Goal: Check status: Check status

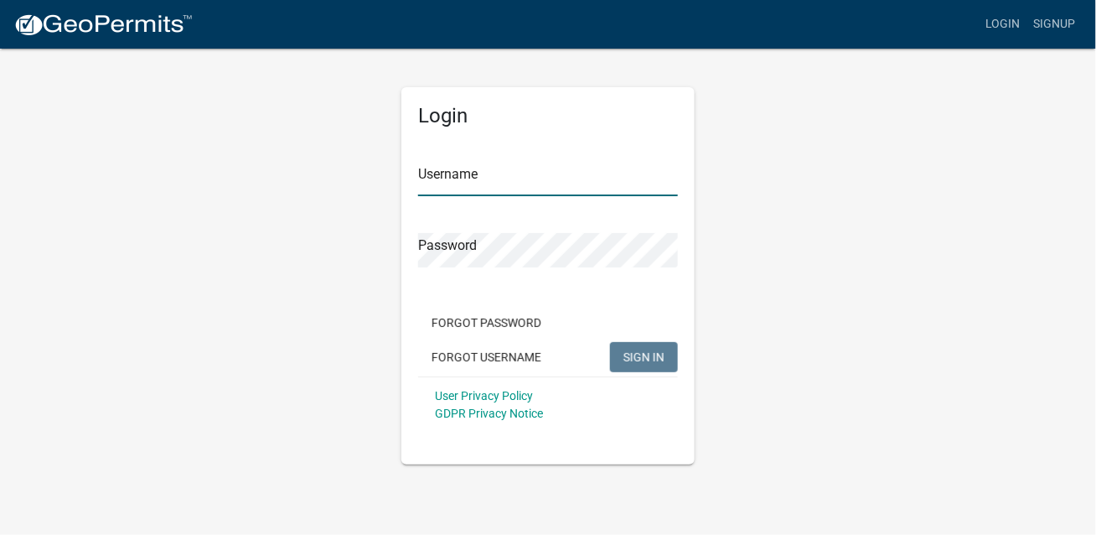
type input "mdambek"
click at [645, 352] on span "SIGN IN" at bounding box center [644, 355] width 41 height 13
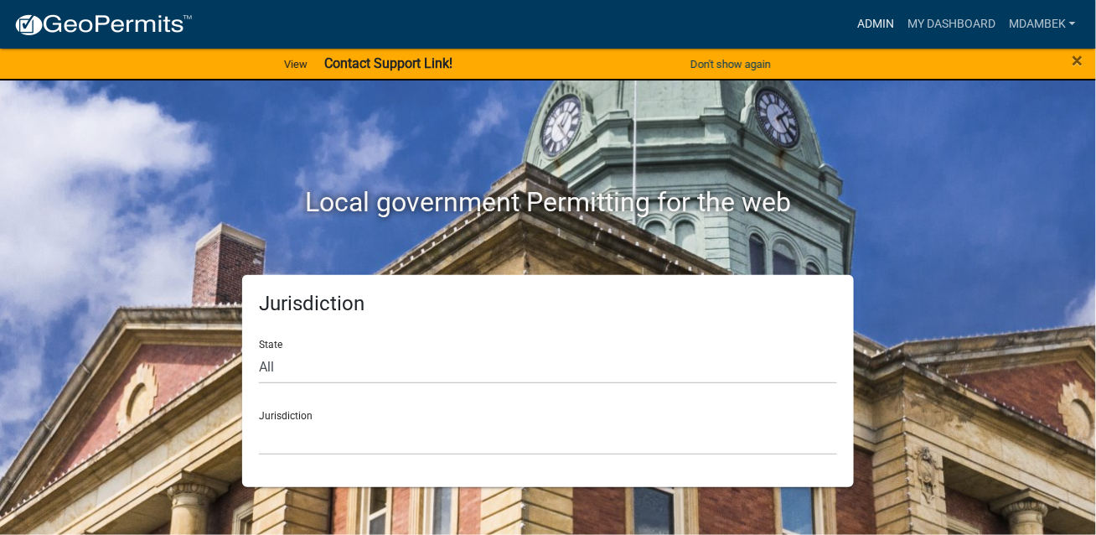
click at [884, 13] on link "Admin" at bounding box center [876, 24] width 50 height 32
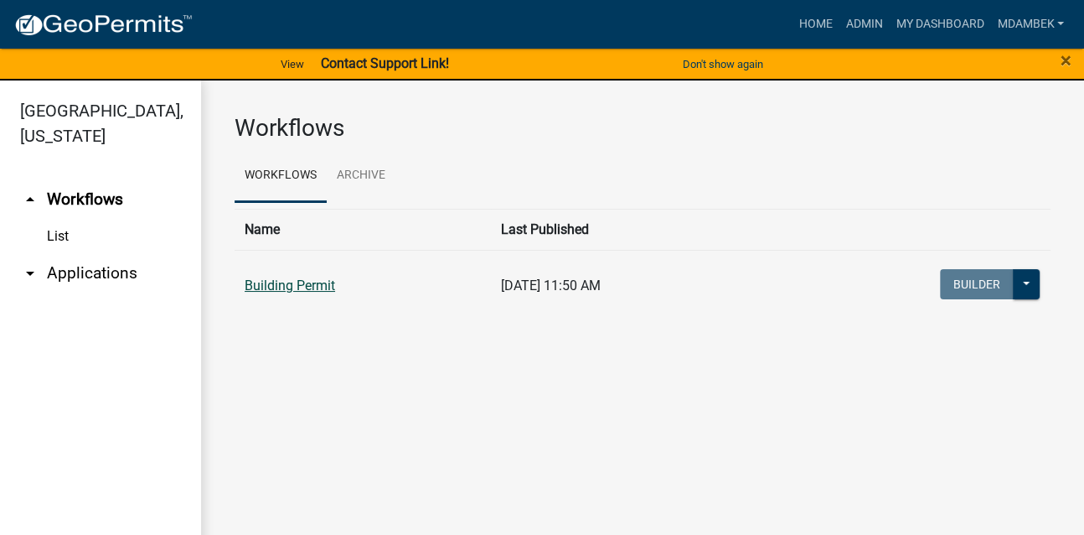
click at [248, 291] on link "Building Permit" at bounding box center [290, 285] width 91 height 16
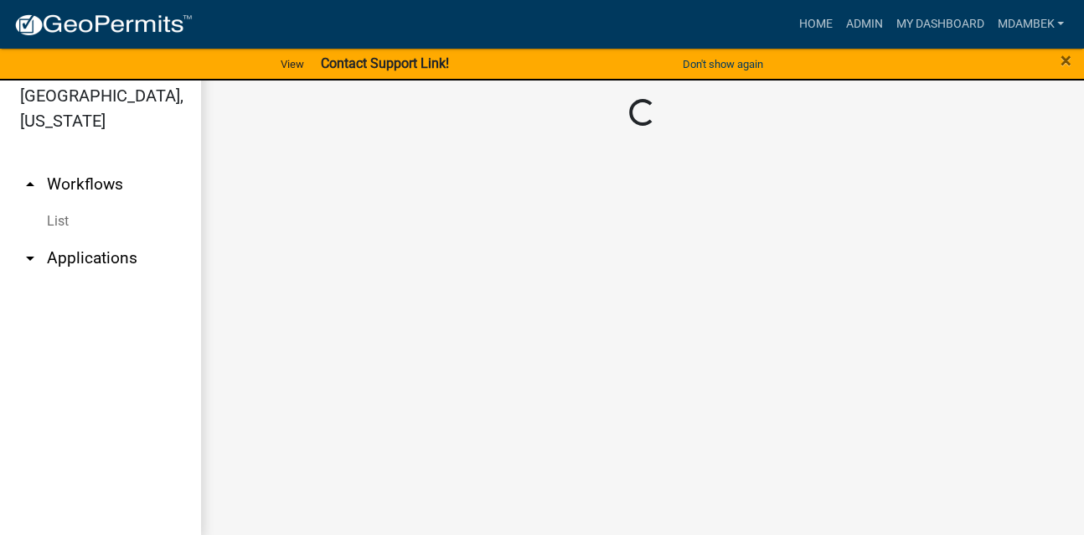
scroll to position [20, 0]
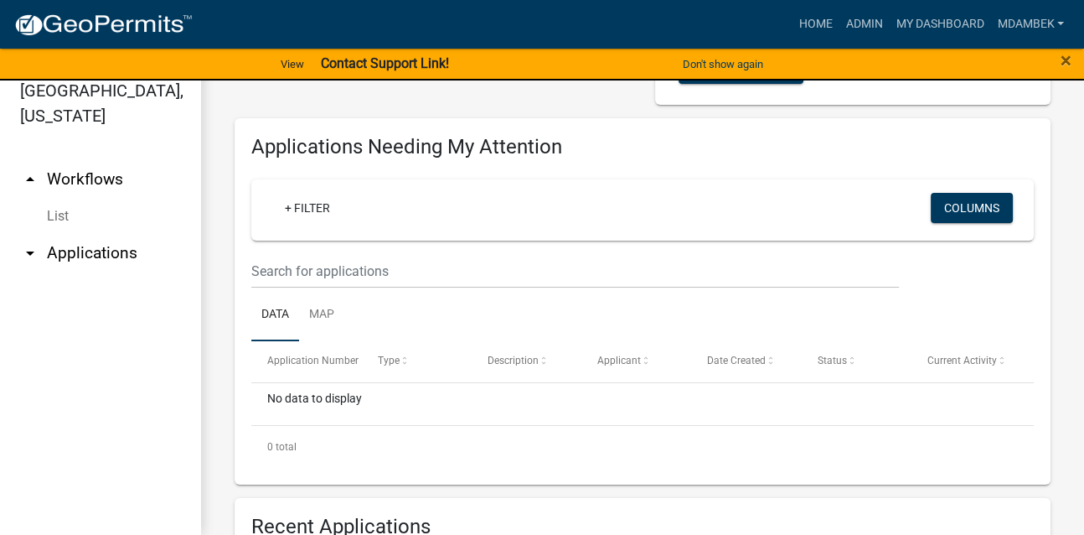
scroll to position [502, 0]
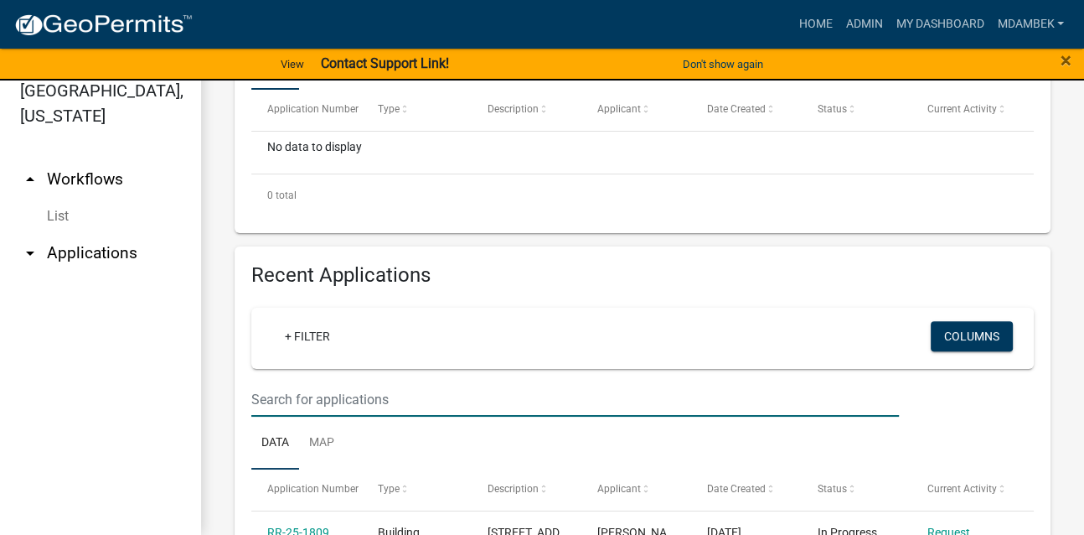
click at [279, 394] on input "text" at bounding box center [575, 399] width 648 height 34
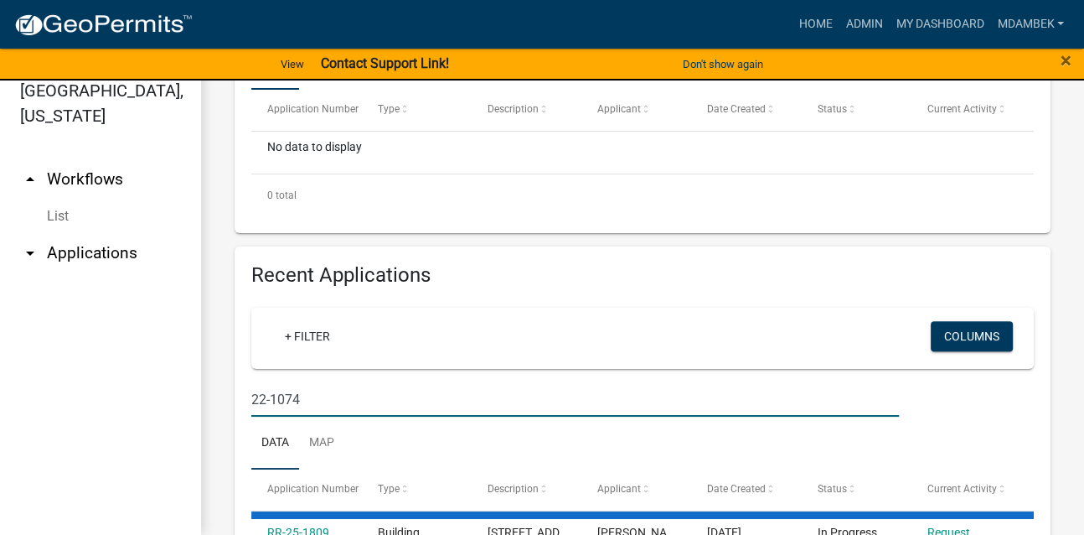
type input "22-1074"
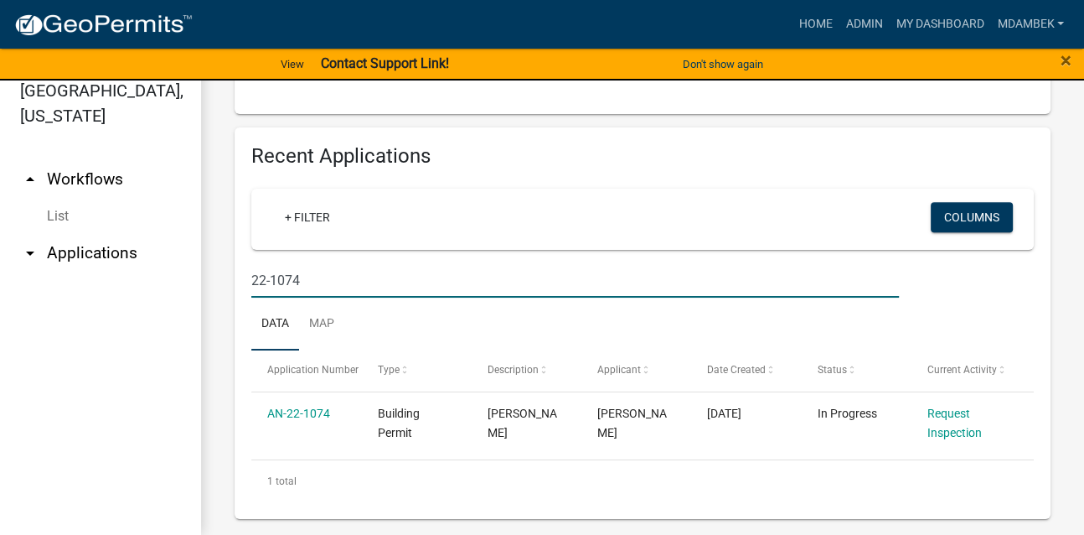
scroll to position [637, 0]
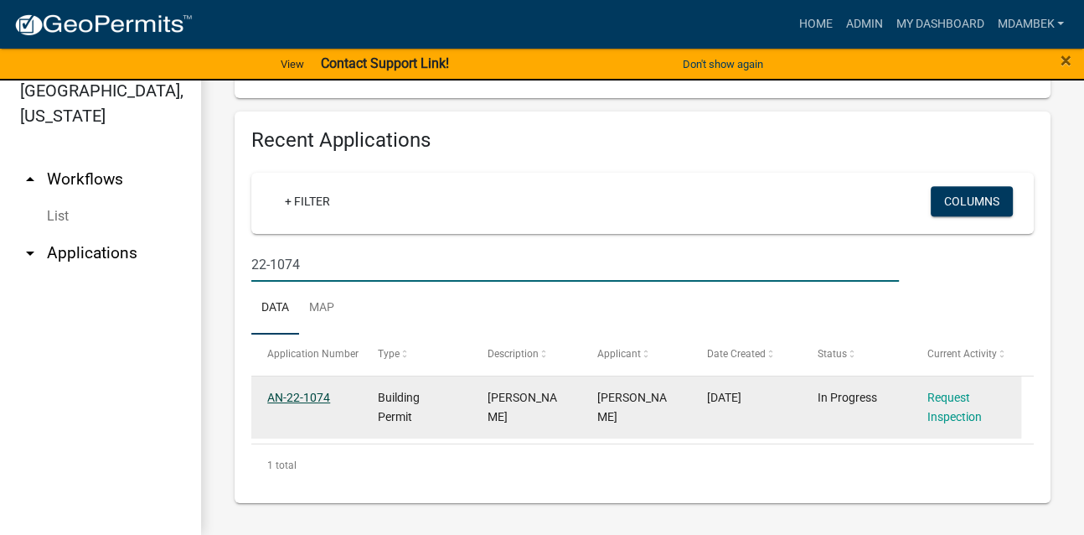
click at [298, 397] on link "AN-22-1074" at bounding box center [298, 397] width 63 height 13
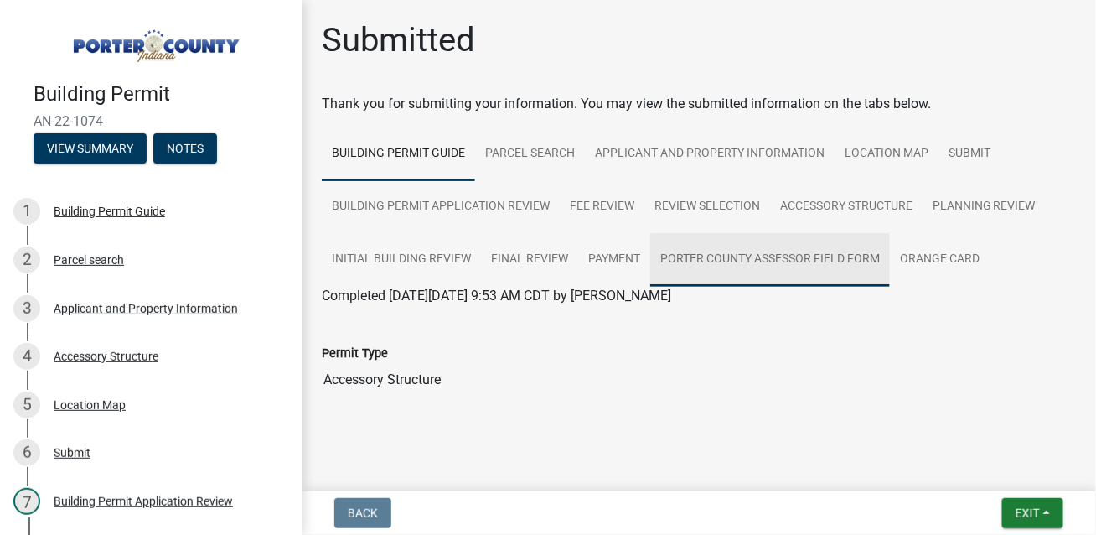
click at [705, 261] on link "Porter County Assessor Field Form" at bounding box center [770, 260] width 240 height 54
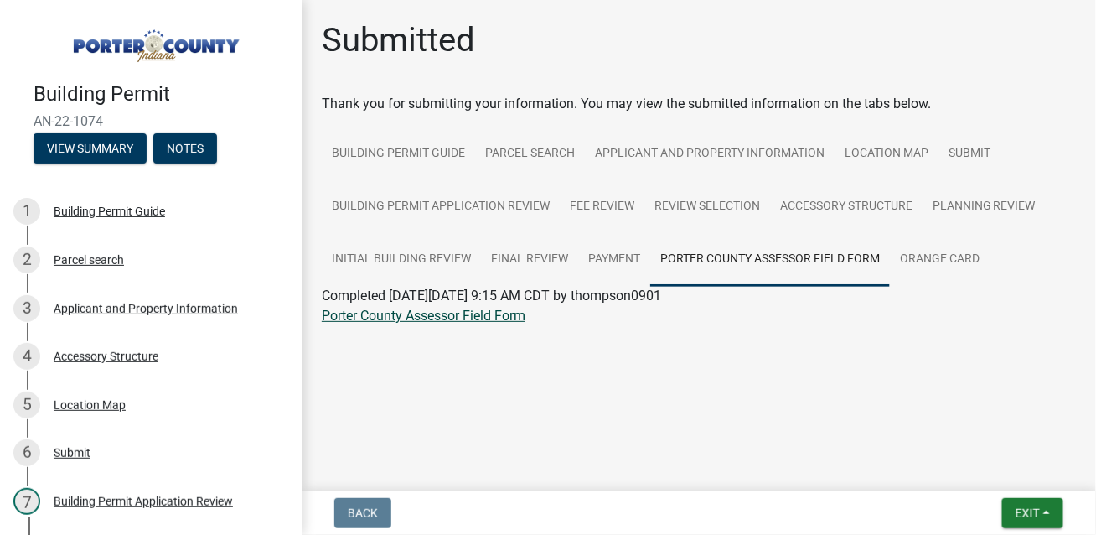
click at [482, 313] on link "Porter County Assessor Field Form" at bounding box center [424, 316] width 204 height 16
click at [820, 200] on link "Accessory Structure" at bounding box center [846, 207] width 153 height 54
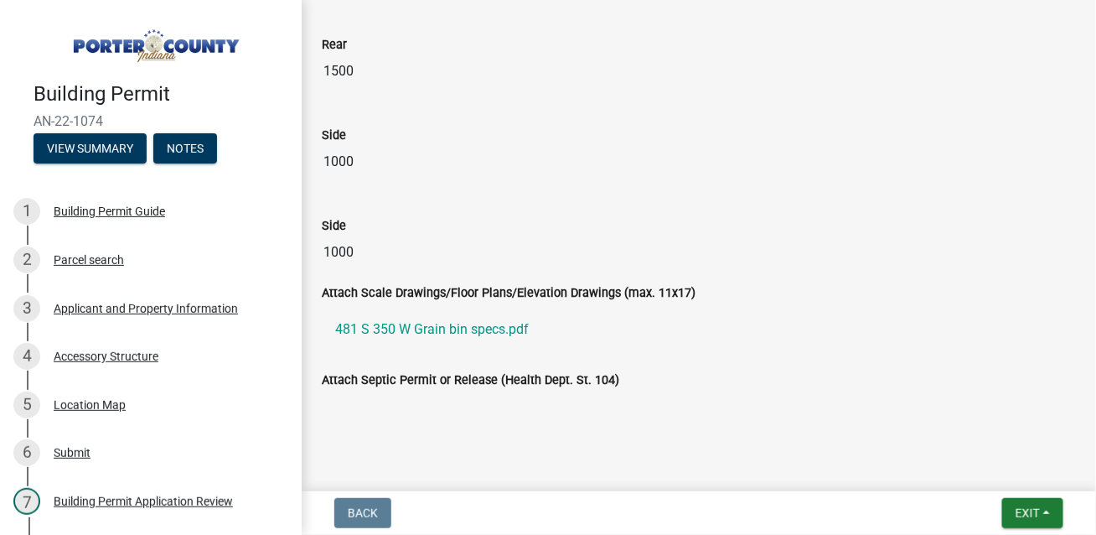
scroll to position [2653, 0]
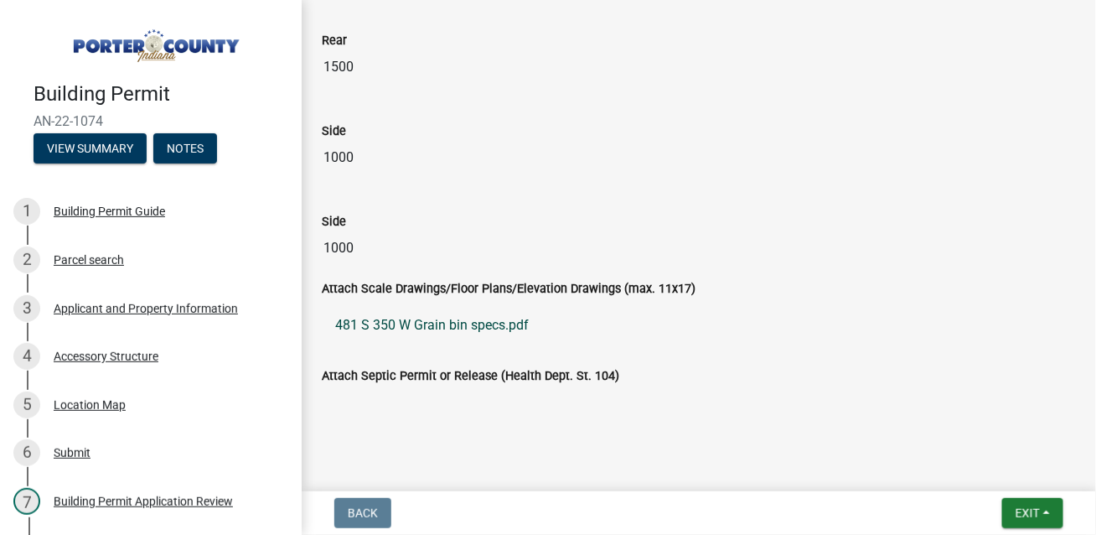
click at [466, 308] on link "481 S 350 W Grain bin specs.pdf" at bounding box center [699, 325] width 754 height 40
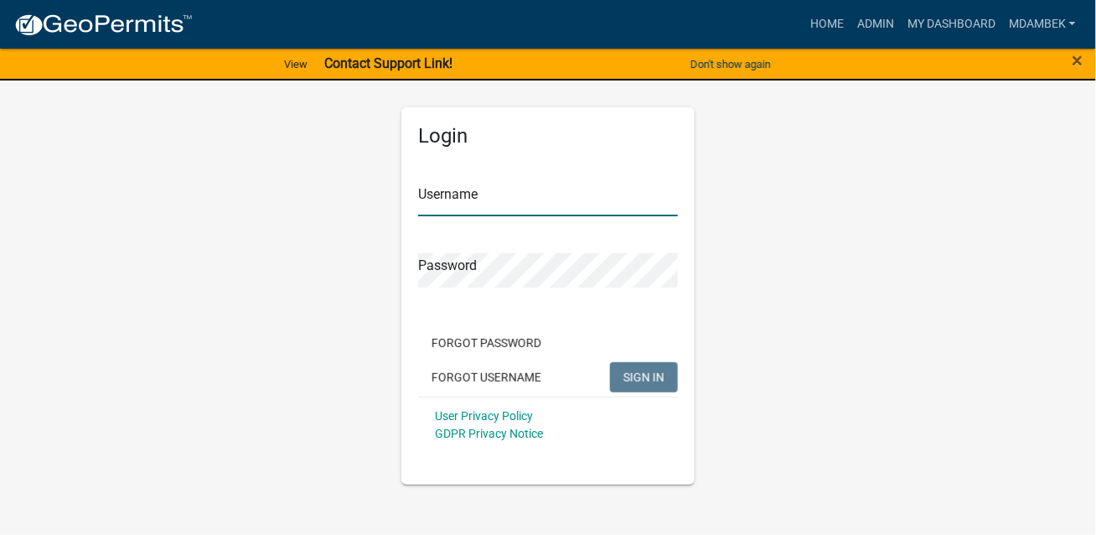
type input "mdambek"
drag, startPoint x: 637, startPoint y: 373, endPoint x: 649, endPoint y: 353, distance: 23.3
click at [638, 372] on span "SIGN IN" at bounding box center [644, 376] width 41 height 13
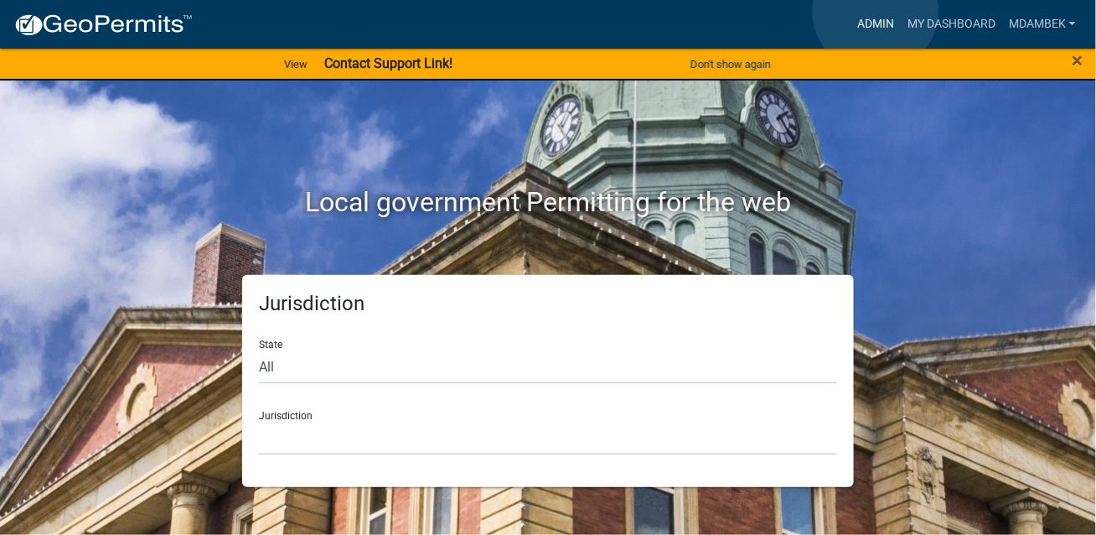
click at [877, 11] on link "Admin" at bounding box center [876, 24] width 50 height 32
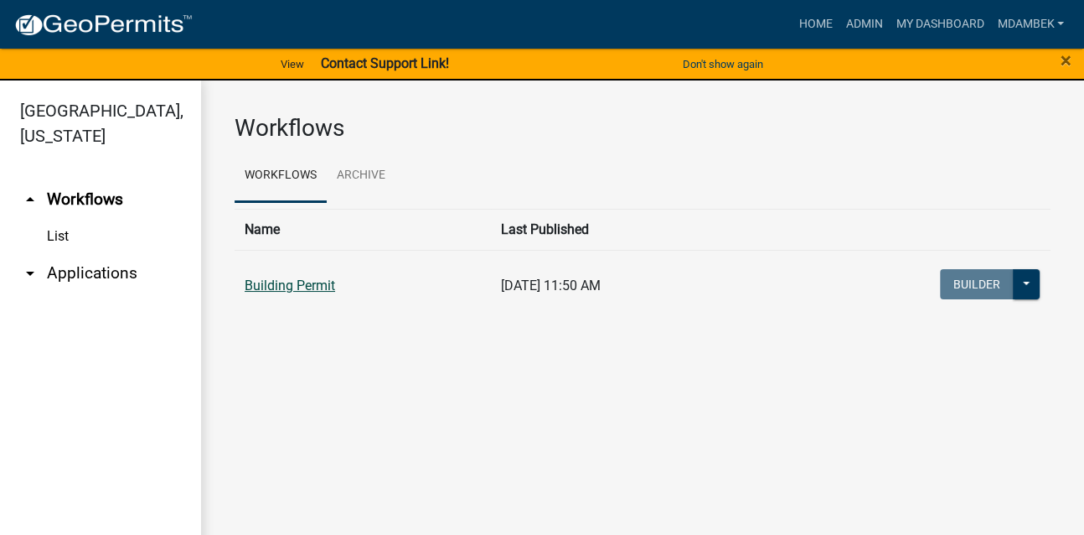
click at [282, 287] on link "Building Permit" at bounding box center [290, 285] width 91 height 16
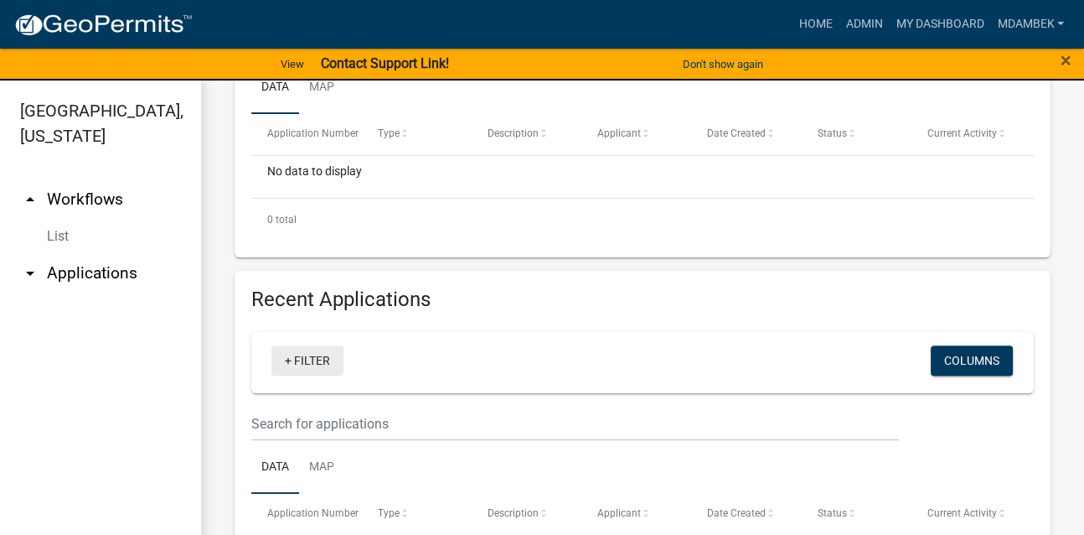
scroll to position [502, 0]
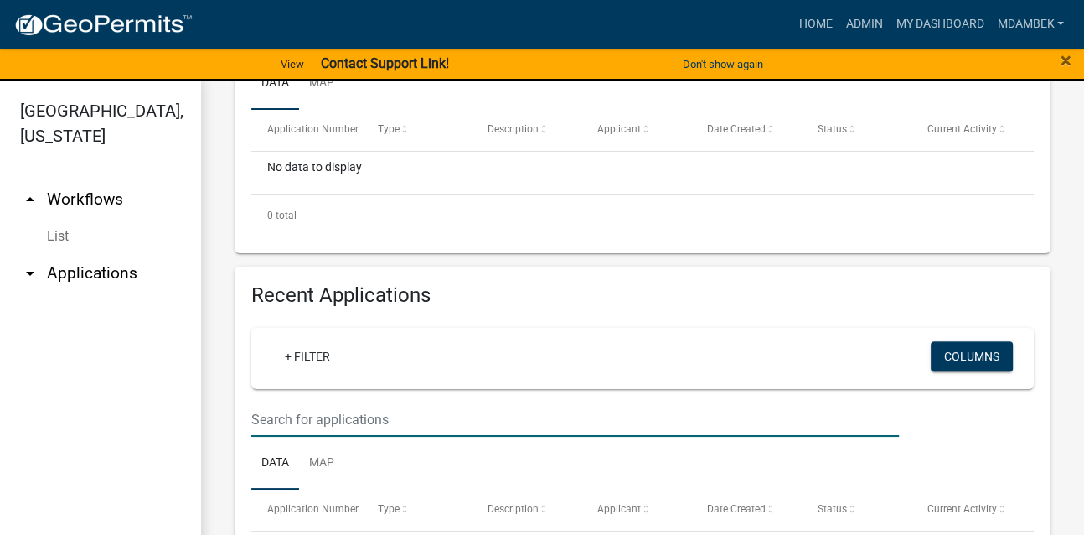
click at [288, 419] on input "text" at bounding box center [575, 419] width 648 height 34
type input "22-1074"
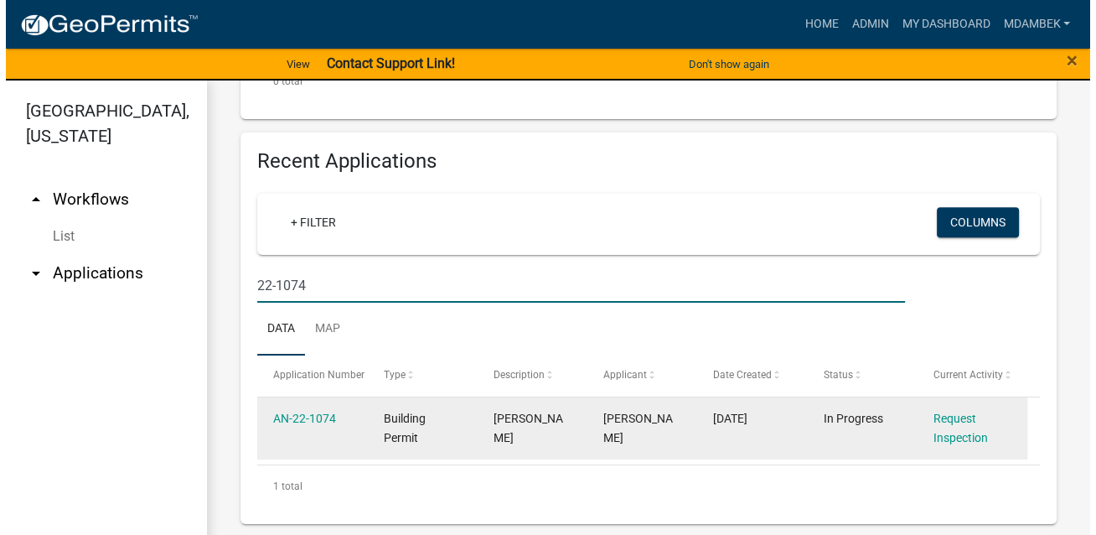
scroll to position [637, 0]
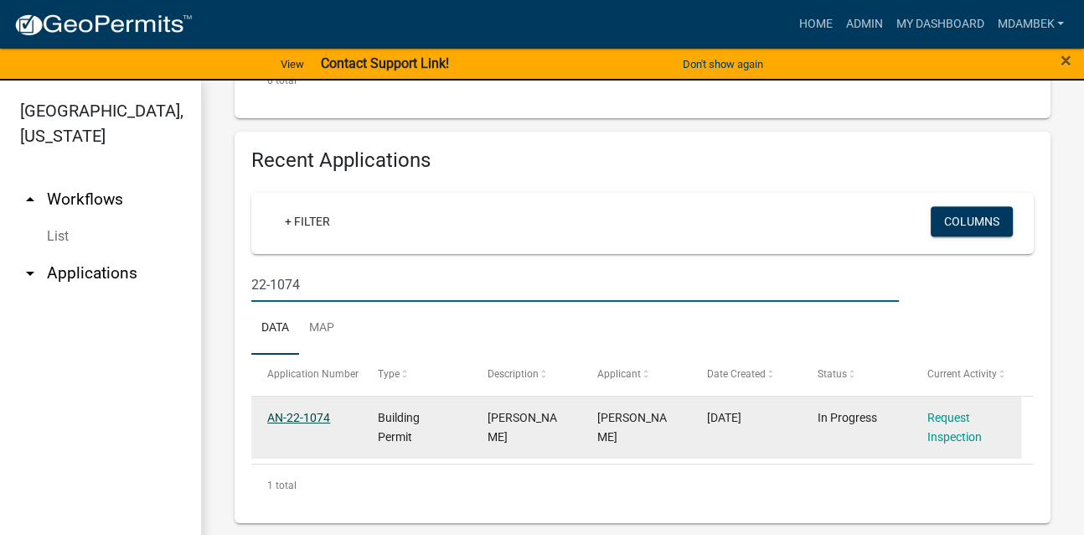
click at [301, 419] on link "AN-22-1074" at bounding box center [298, 417] width 63 height 13
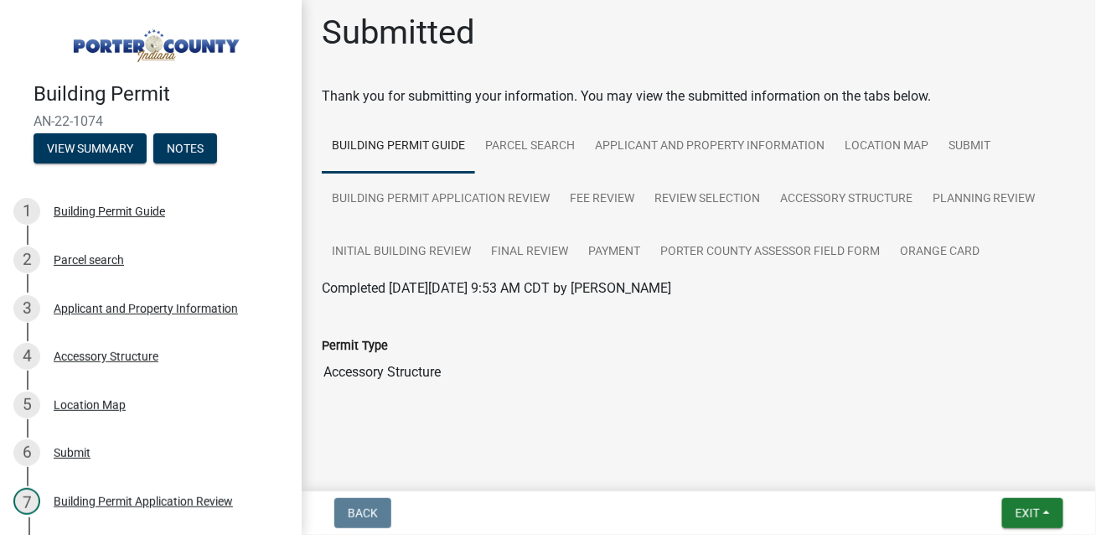
scroll to position [9, 0]
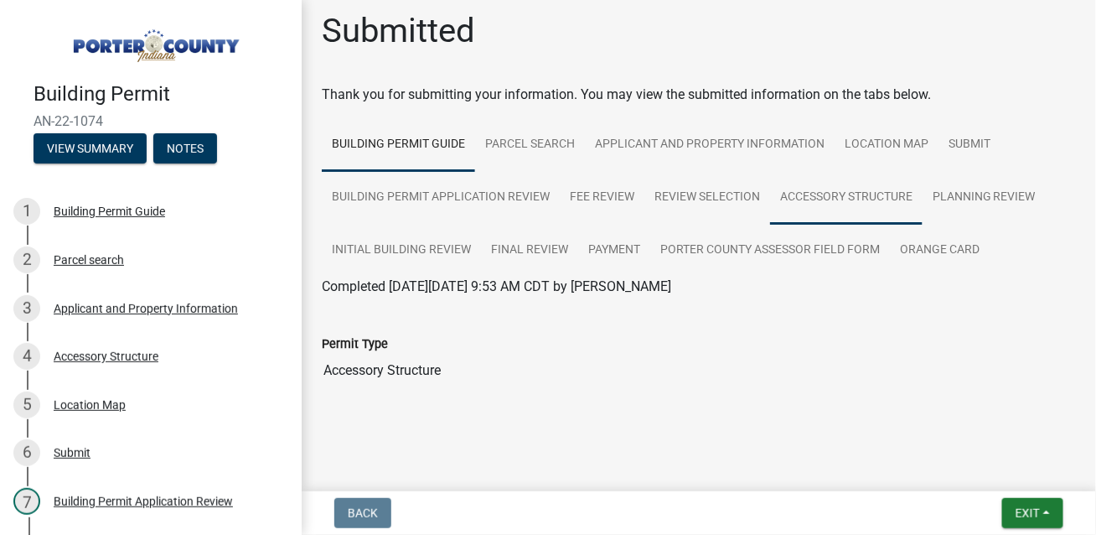
click at [809, 195] on link "Accessory Structure" at bounding box center [846, 198] width 153 height 54
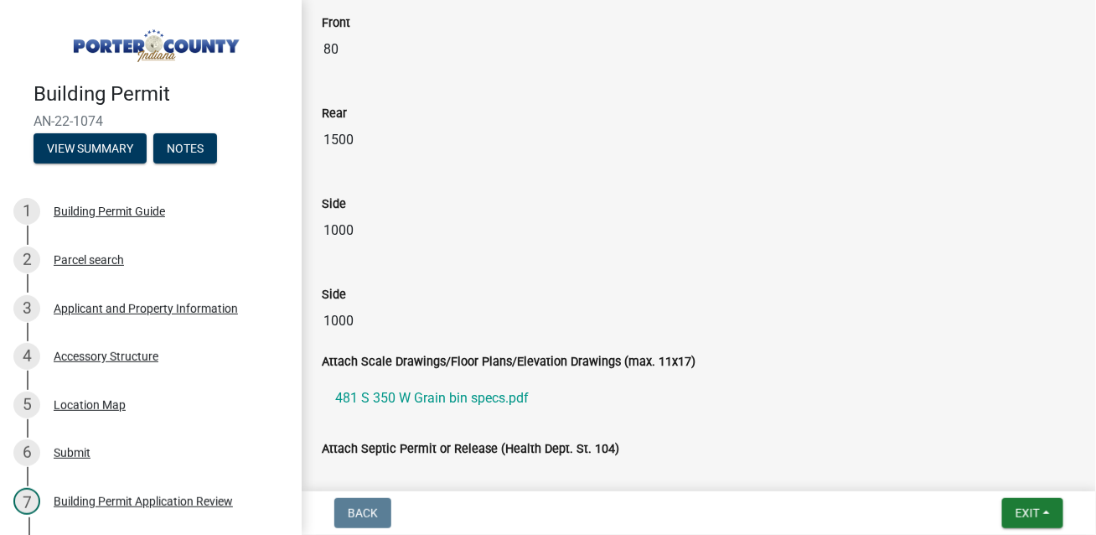
scroll to position [2653, 0]
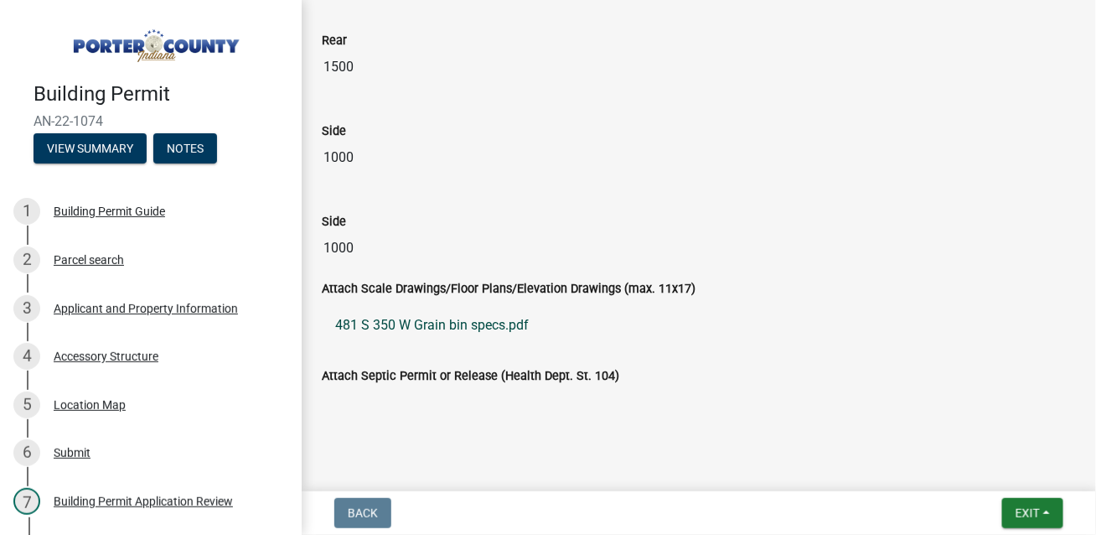
click at [423, 313] on link "481 S 350 W Grain bin specs.pdf" at bounding box center [699, 325] width 754 height 40
click at [184, 149] on button "Notes" at bounding box center [185, 148] width 64 height 30
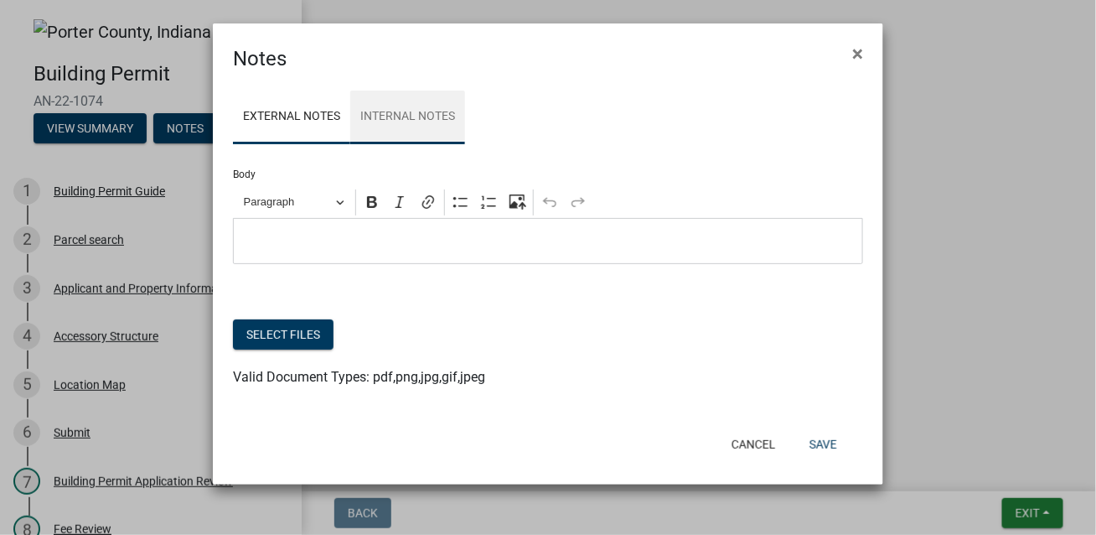
click at [409, 101] on link "Internal Notes" at bounding box center [407, 118] width 115 height 54
click at [861, 53] on span "×" at bounding box center [857, 53] width 11 height 23
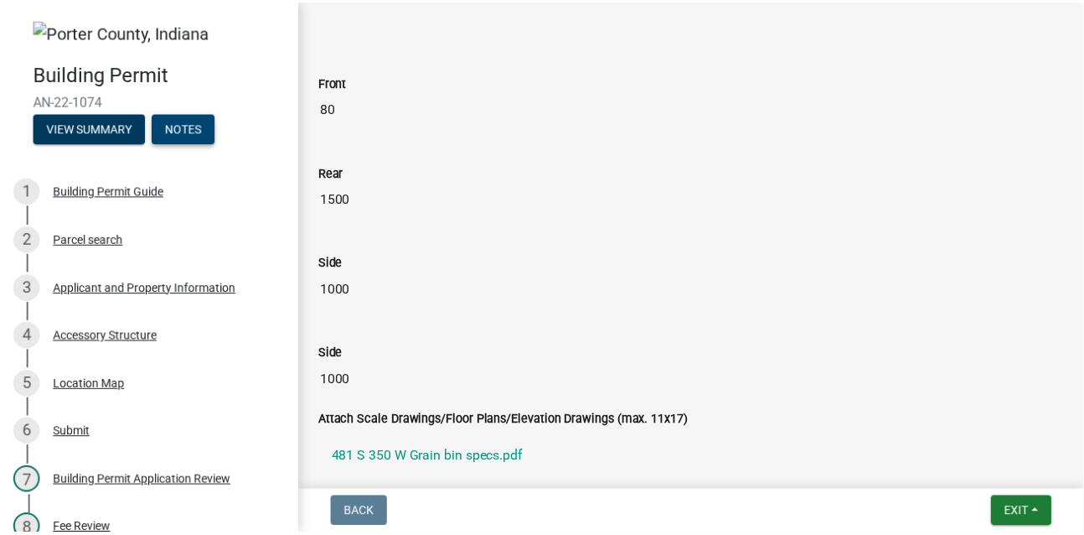
scroll to position [2316, 0]
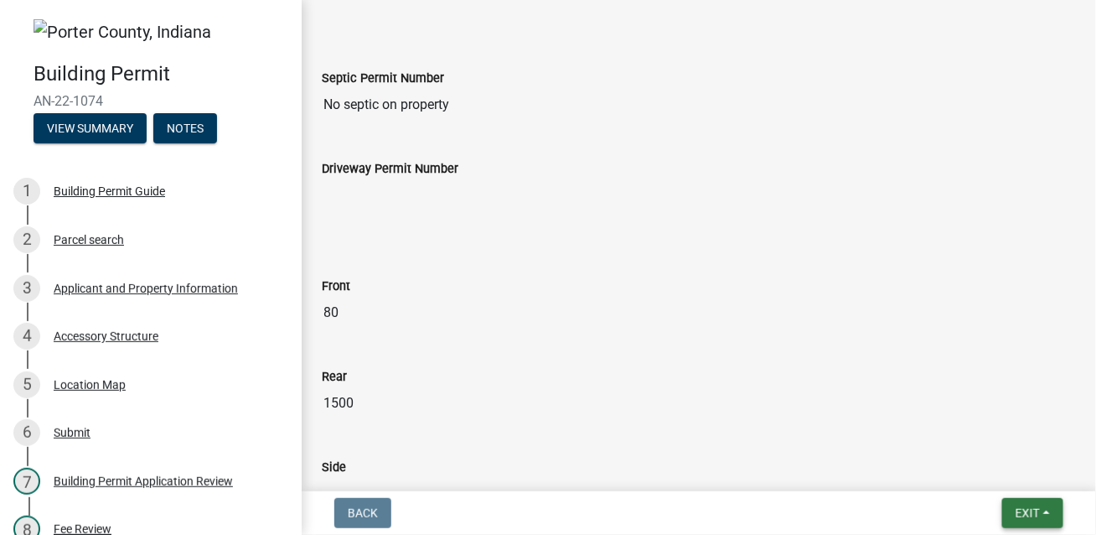
click at [1034, 509] on span "Exit" at bounding box center [1028, 512] width 24 height 13
click at [1001, 468] on button "Save & Exit" at bounding box center [996, 469] width 134 height 40
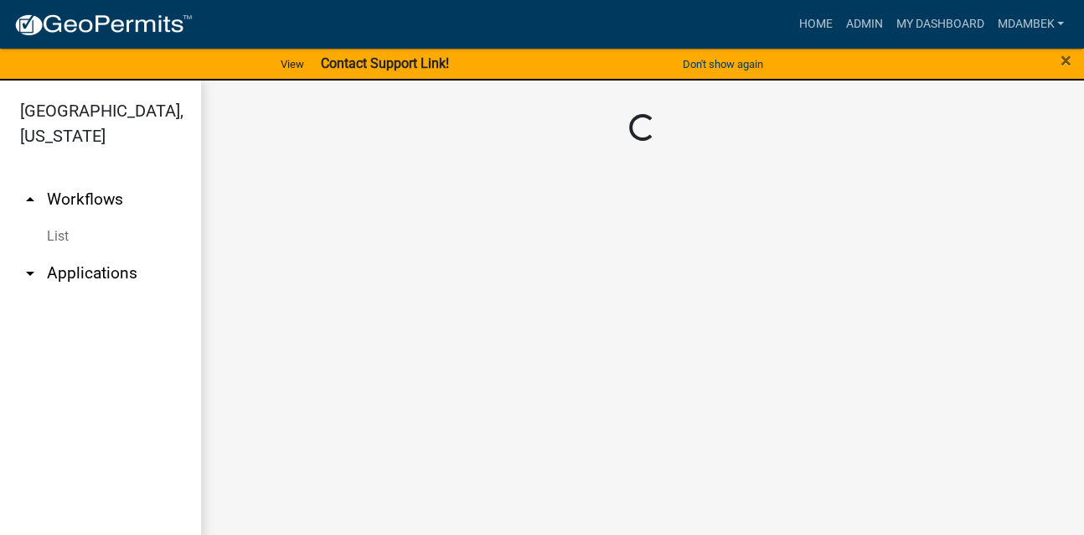
click at [30, 263] on icon "arrow_drop_down" at bounding box center [30, 273] width 20 height 20
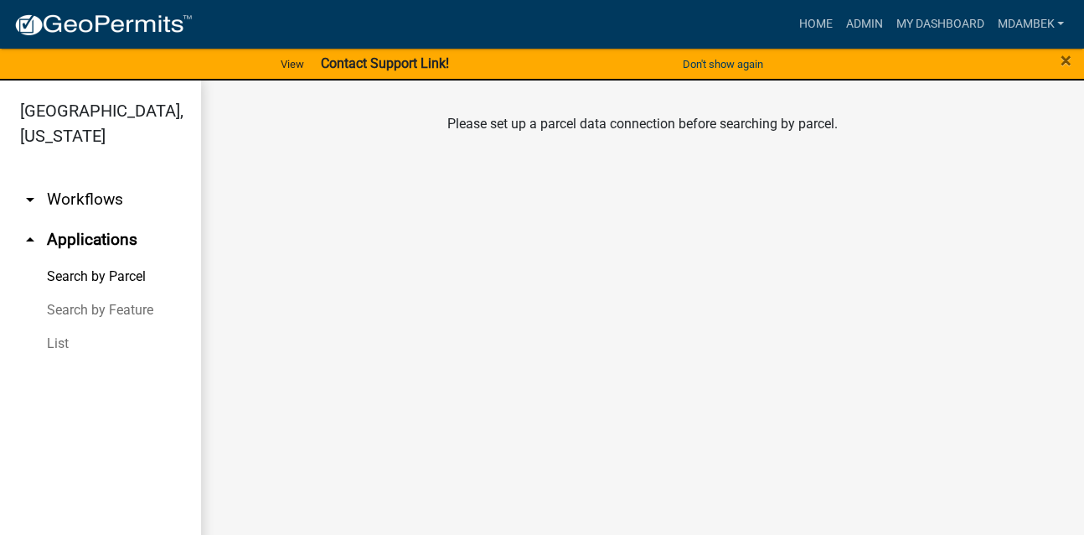
click at [78, 260] on link "Search by Parcel" at bounding box center [100, 277] width 201 height 34
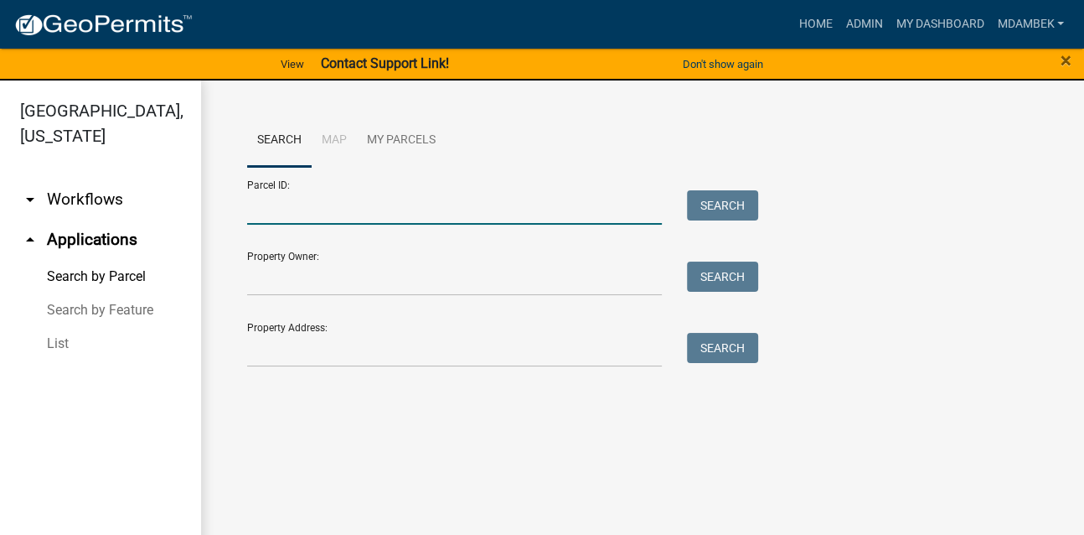
click at [290, 210] on input "Parcel ID:" at bounding box center [454, 207] width 415 height 34
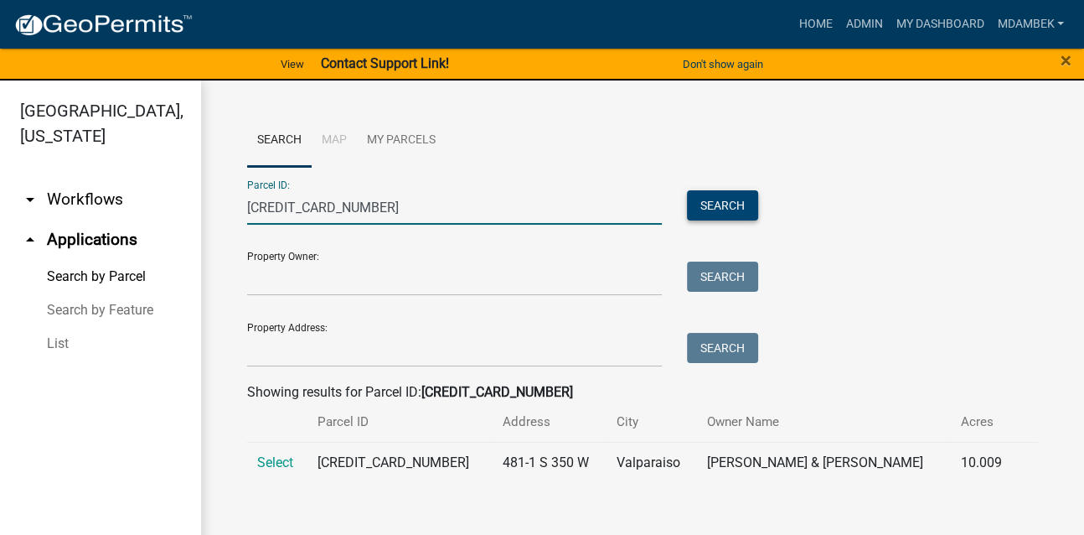
type input "[CREDIT_CARD_NUMBER]"
click at [720, 204] on button "Search" at bounding box center [722, 205] width 71 height 30
click at [261, 462] on span "Select" at bounding box center [275, 462] width 36 height 16
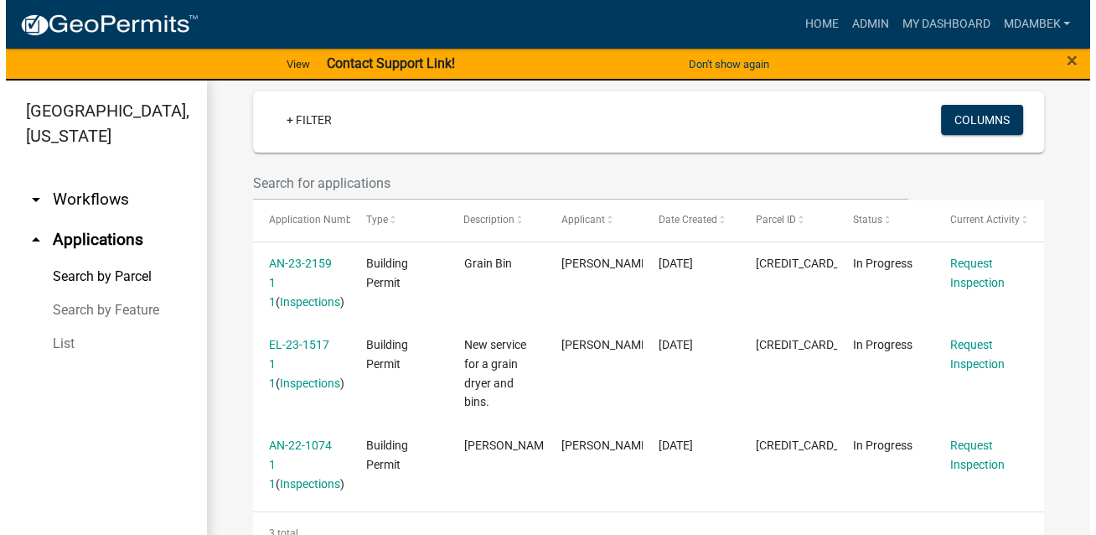
scroll to position [468, 0]
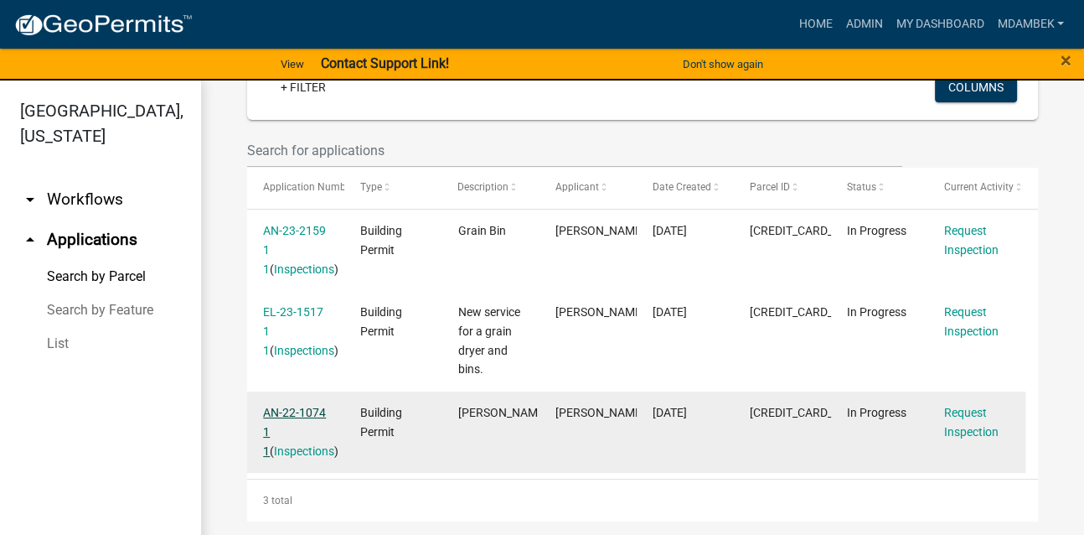
click at [292, 411] on link "AN-22-1074 1 1" at bounding box center [294, 432] width 63 height 52
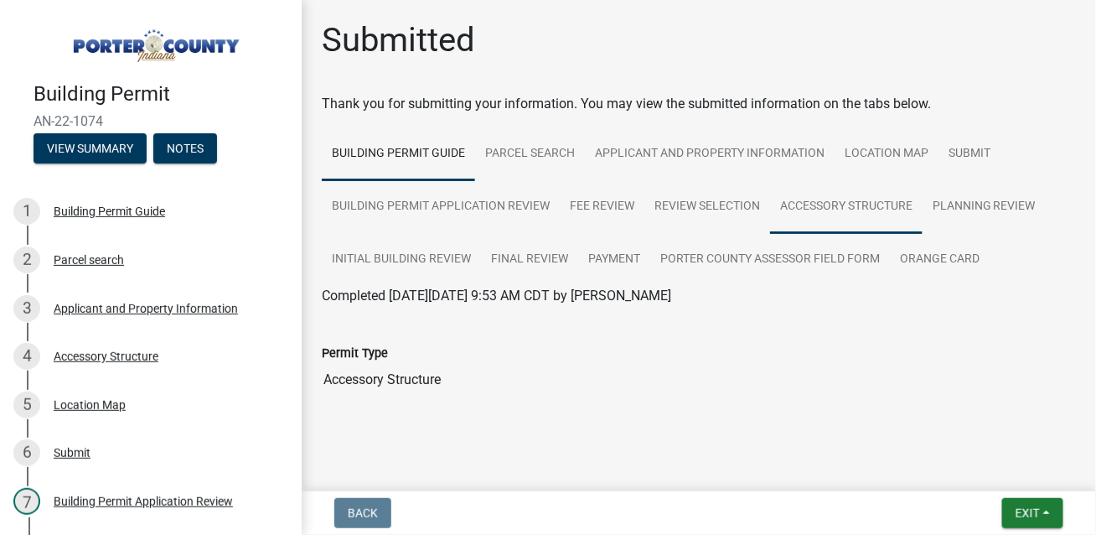
click at [805, 211] on link "Accessory Structure" at bounding box center [846, 207] width 153 height 54
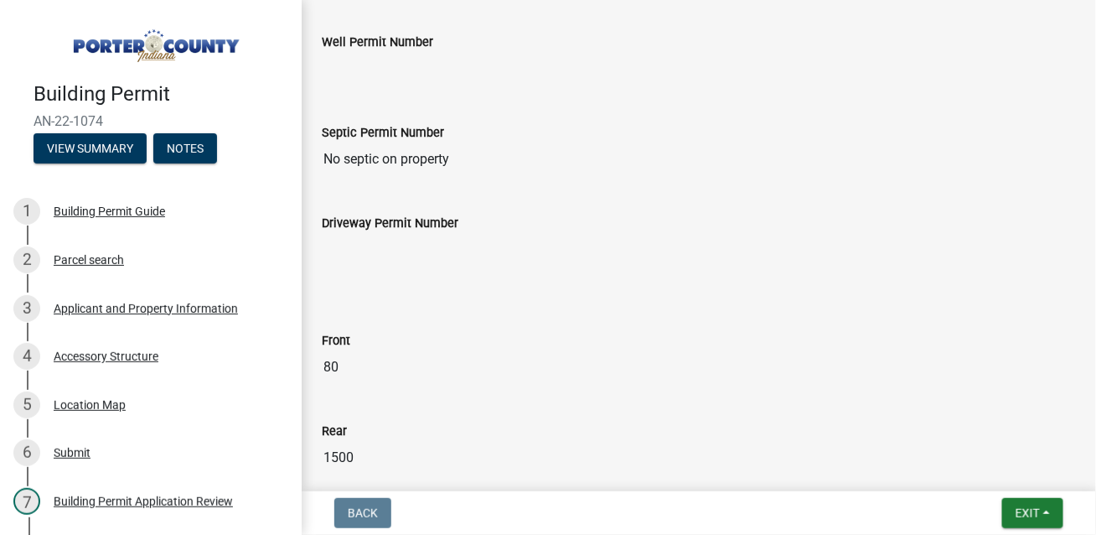
scroll to position [2653, 0]
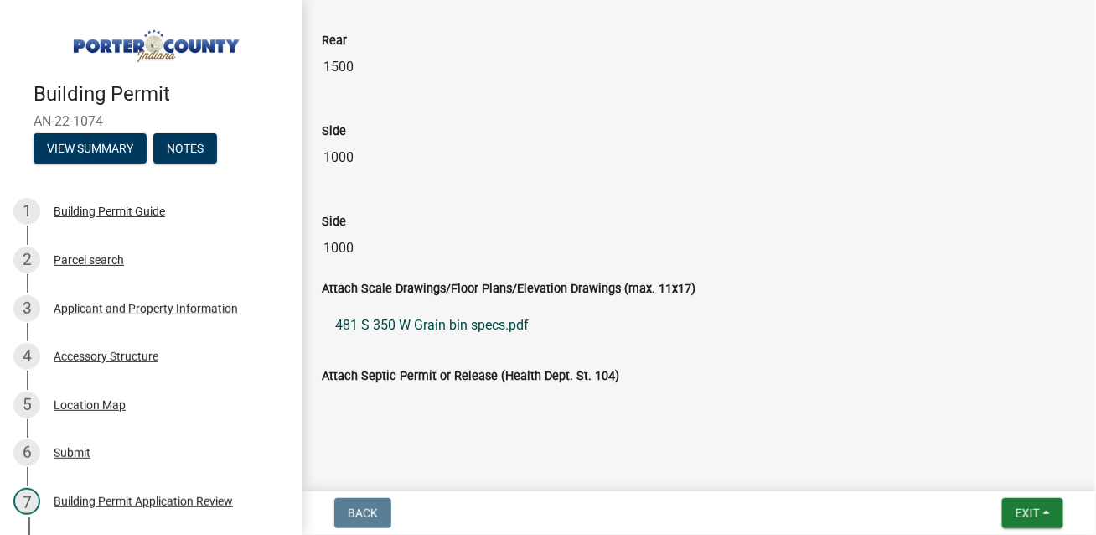
click at [417, 305] on link "481 S 350 W Grain bin specs.pdf" at bounding box center [699, 325] width 754 height 40
